Goal: Navigation & Orientation: Find specific page/section

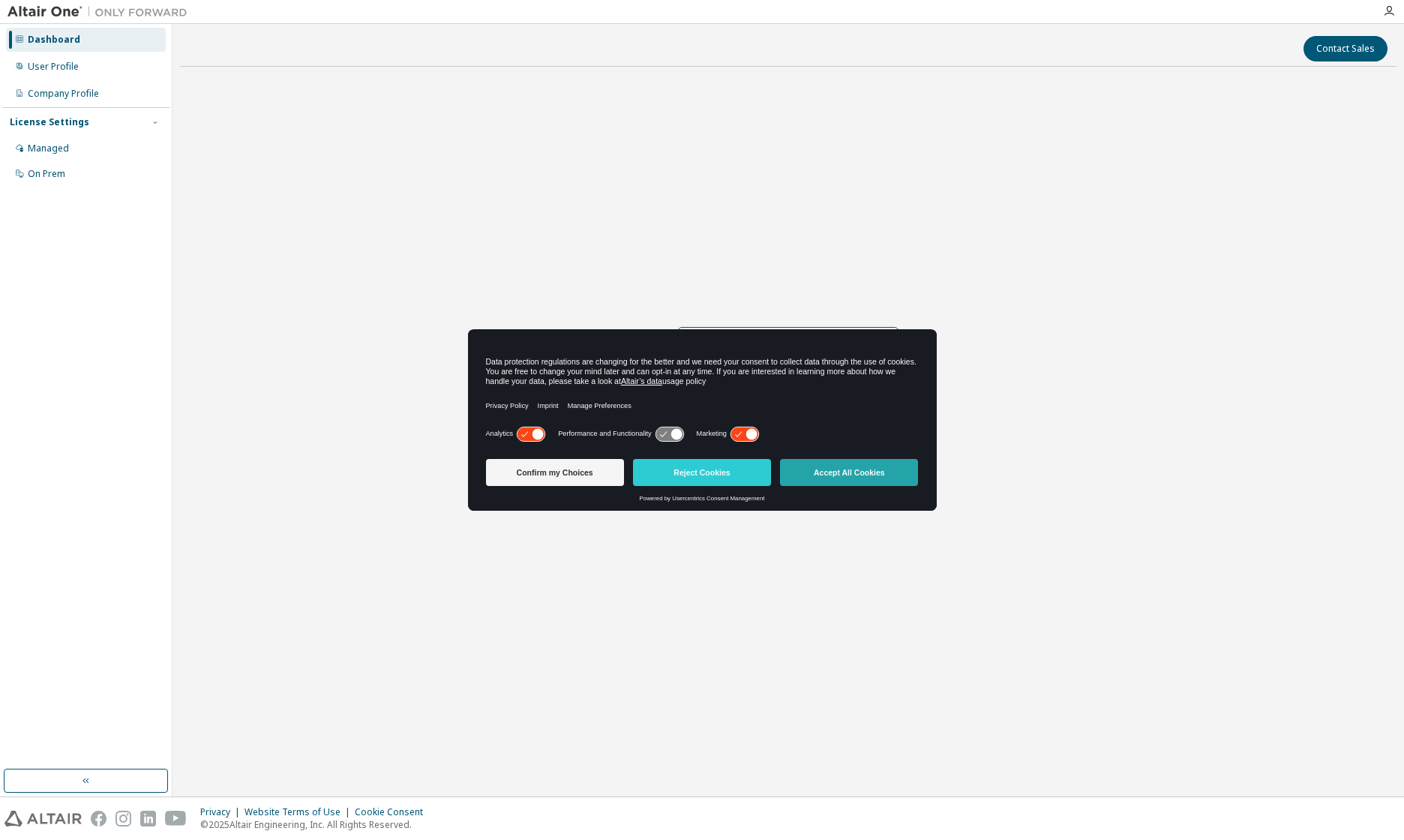
click at [843, 470] on button "Accept All Cookies" at bounding box center [849, 472] width 138 height 27
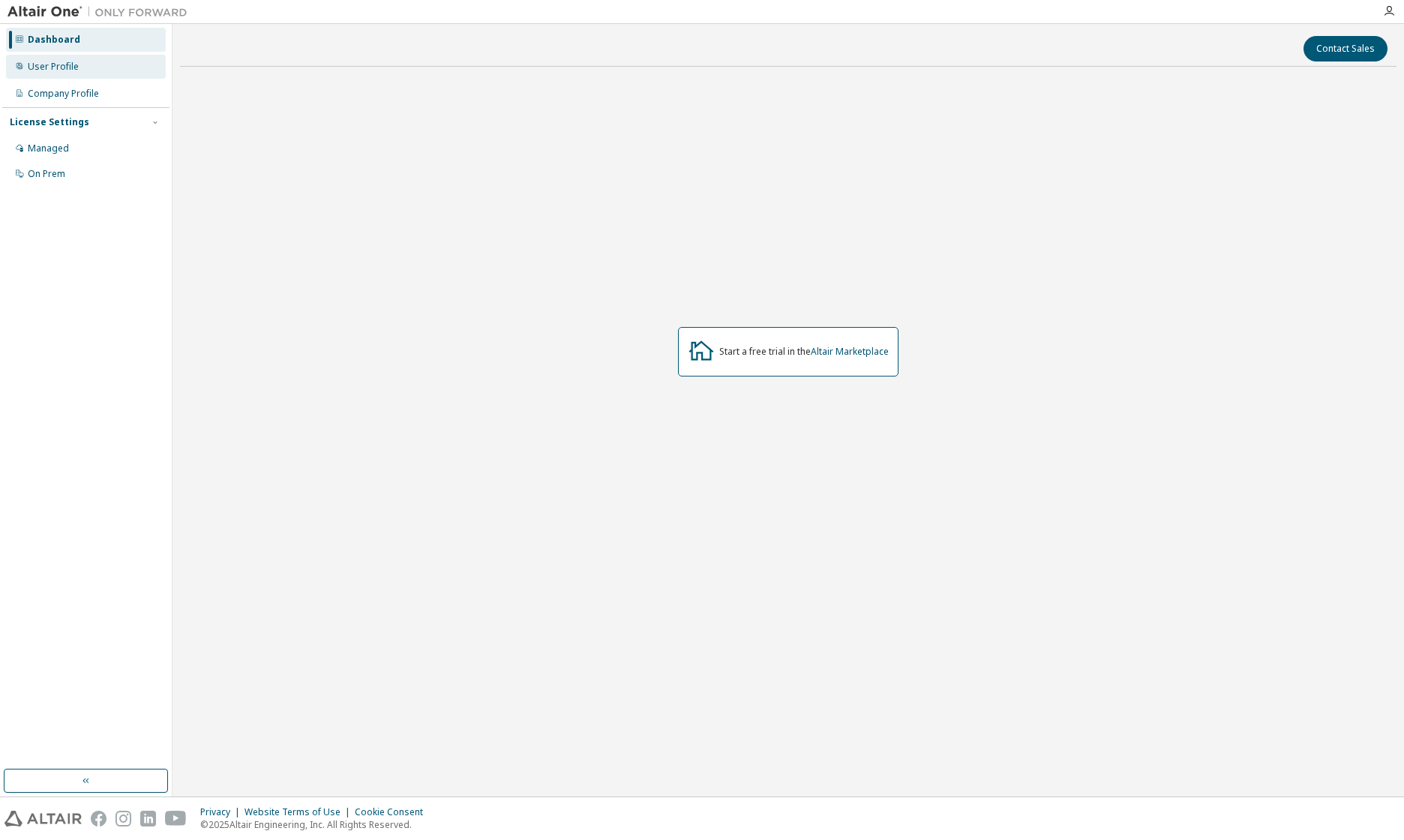
click at [60, 61] on div "User Profile" at bounding box center [53, 66] width 51 height 12
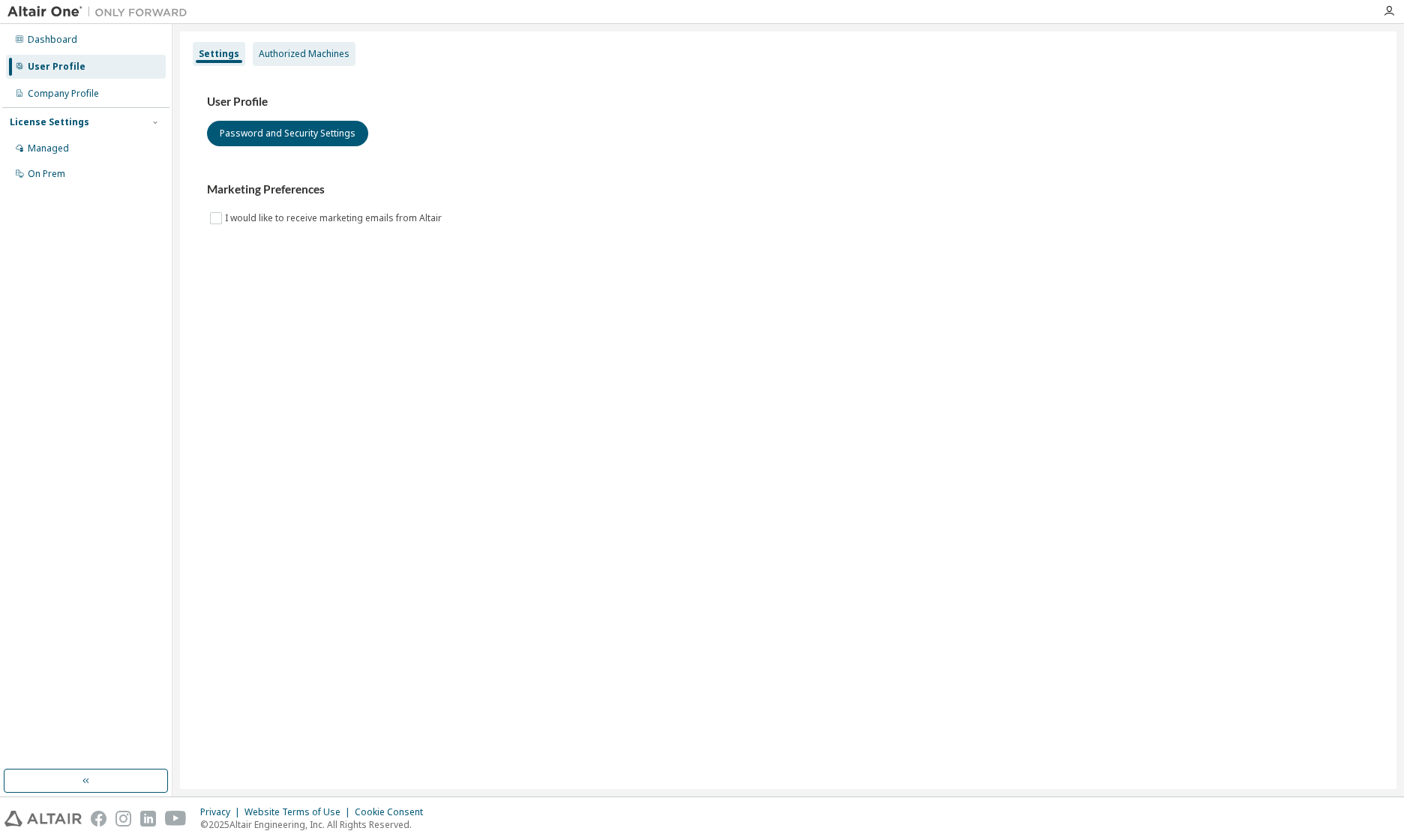
click at [288, 56] on div "Authorized Machines" at bounding box center [304, 54] width 91 height 12
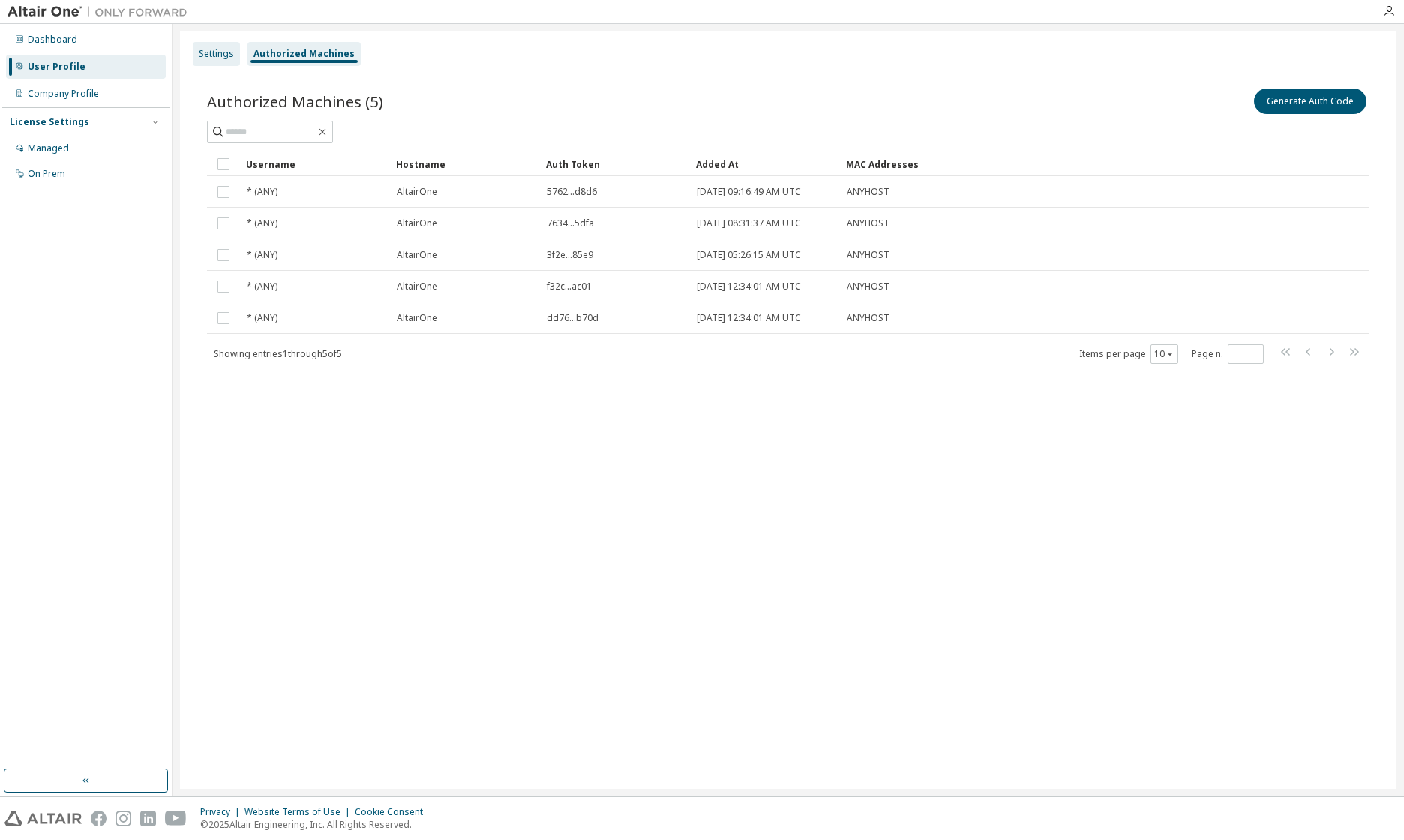
click at [222, 53] on div "Settings" at bounding box center [216, 54] width 35 height 12
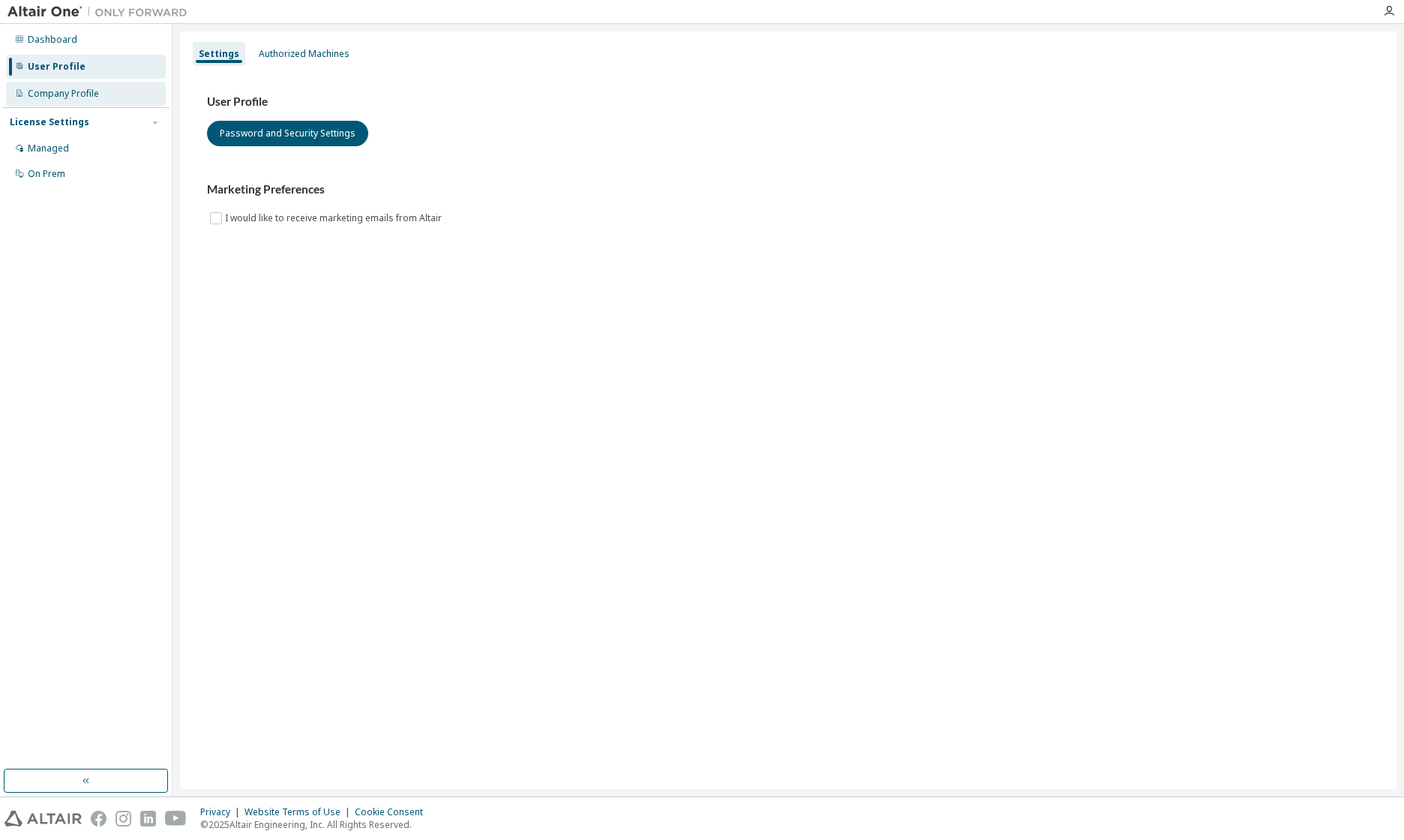
click at [105, 95] on div "Company Profile" at bounding box center [85, 93] width 160 height 24
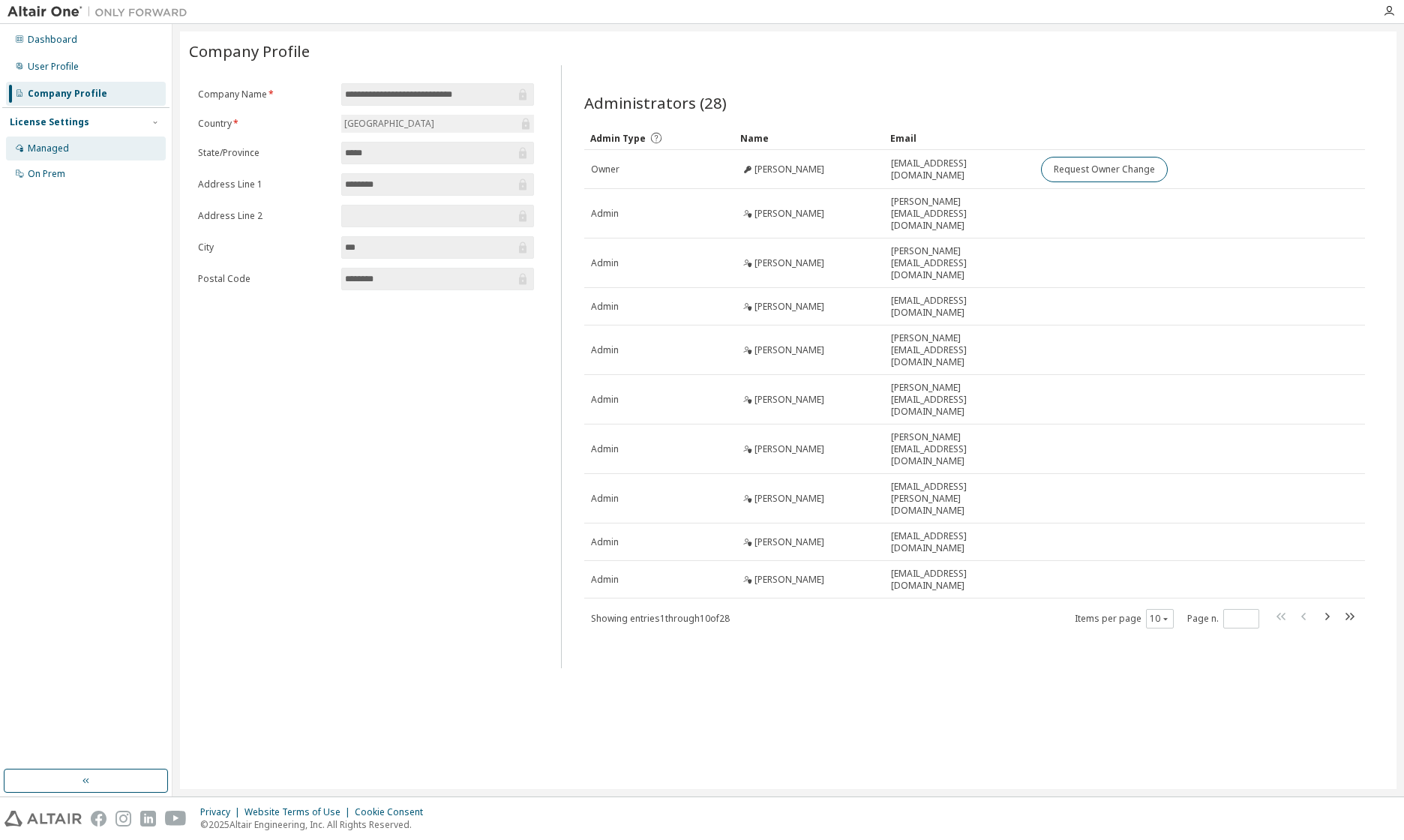
click at [82, 151] on div "Managed" at bounding box center [85, 148] width 160 height 24
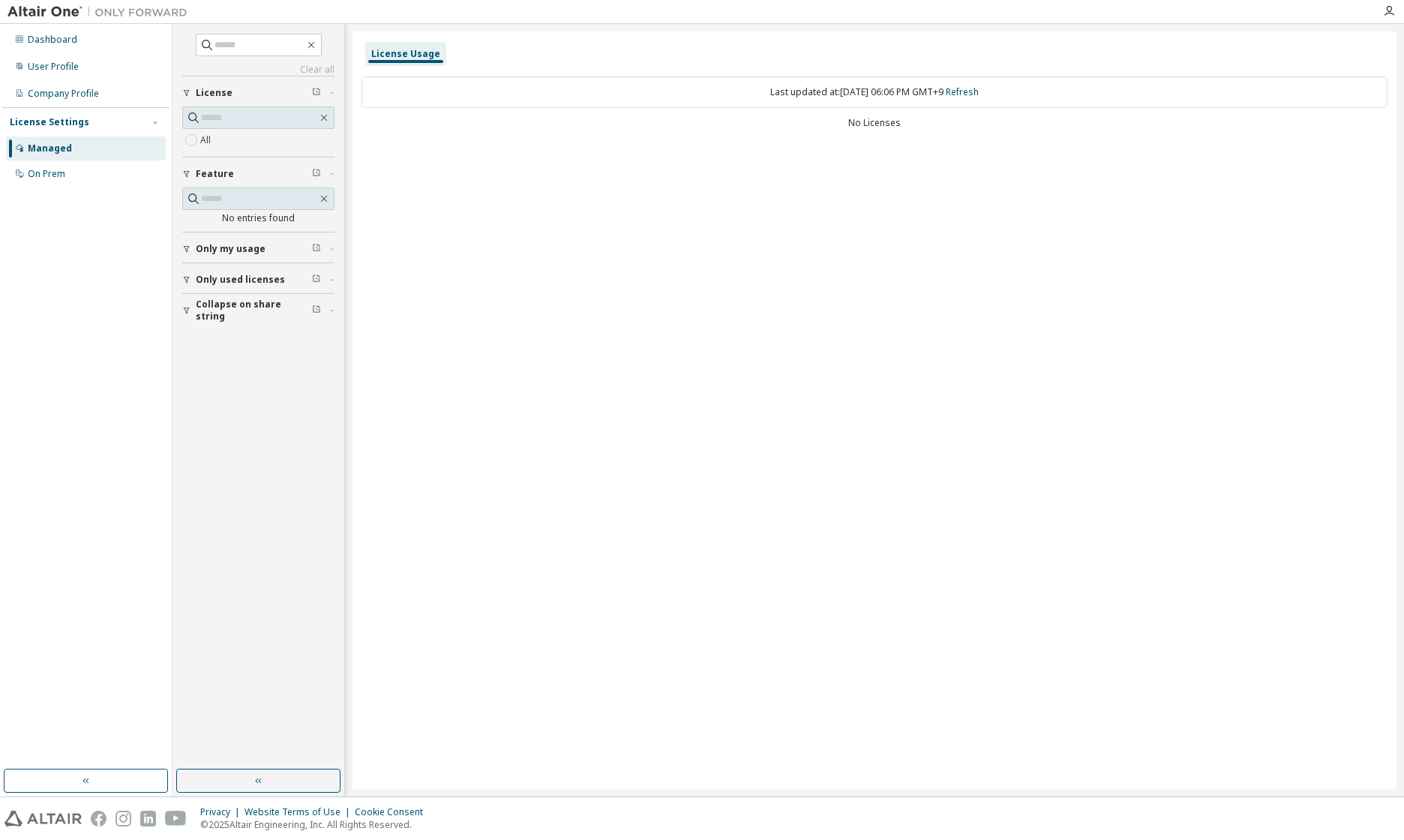
click at [243, 250] on span "Only my usage" at bounding box center [230, 248] width 70 height 12
click at [244, 328] on span "Only used licenses" at bounding box center [240, 323] width 89 height 12
click at [254, 393] on span "Collapse on share string" at bounding box center [254, 397] width 116 height 24
click at [83, 48] on div "Dashboard" at bounding box center [85, 39] width 160 height 24
